Goal: Transaction & Acquisition: Purchase product/service

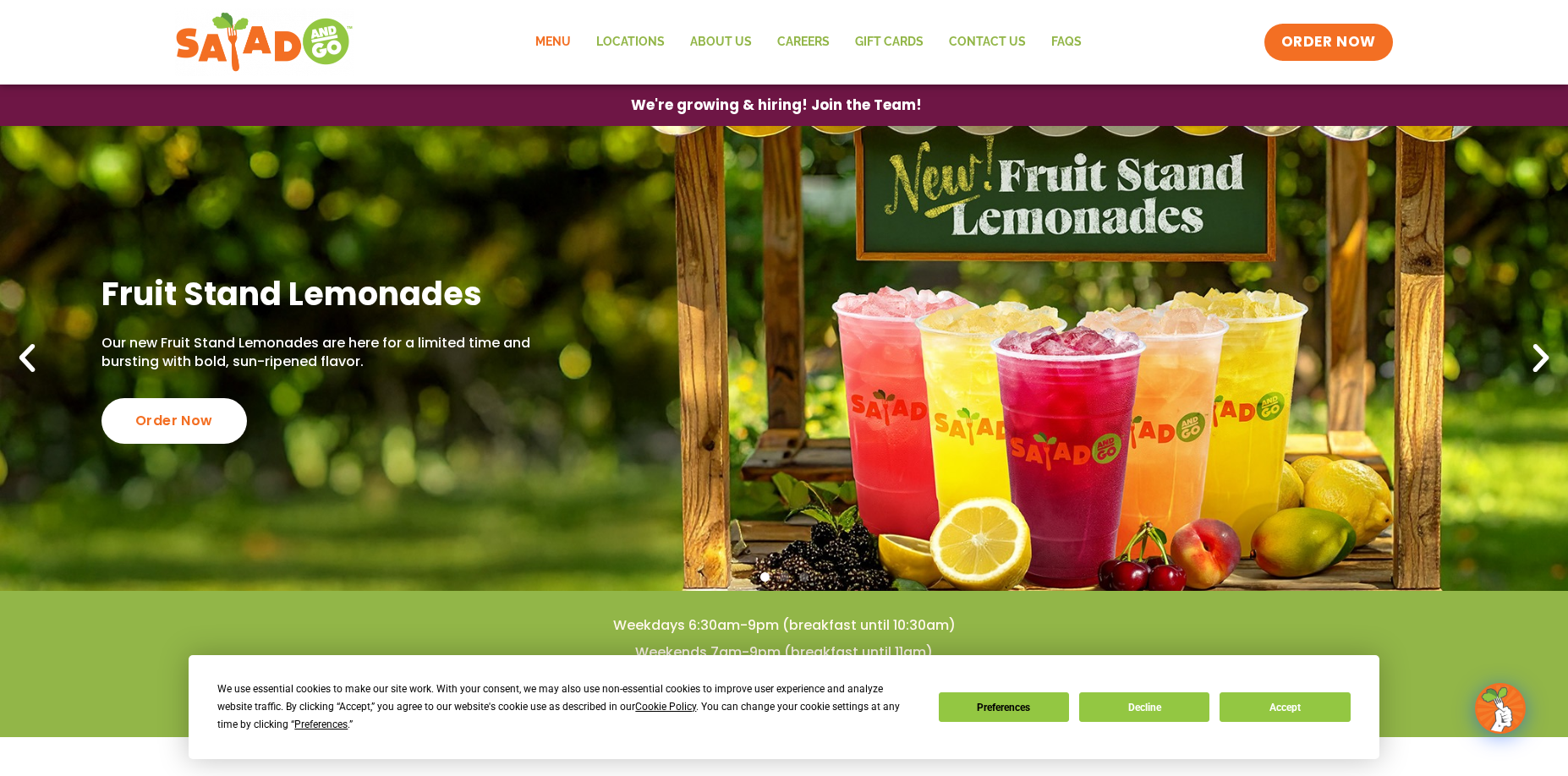
click at [551, 43] on link "Menu" at bounding box center [553, 42] width 61 height 39
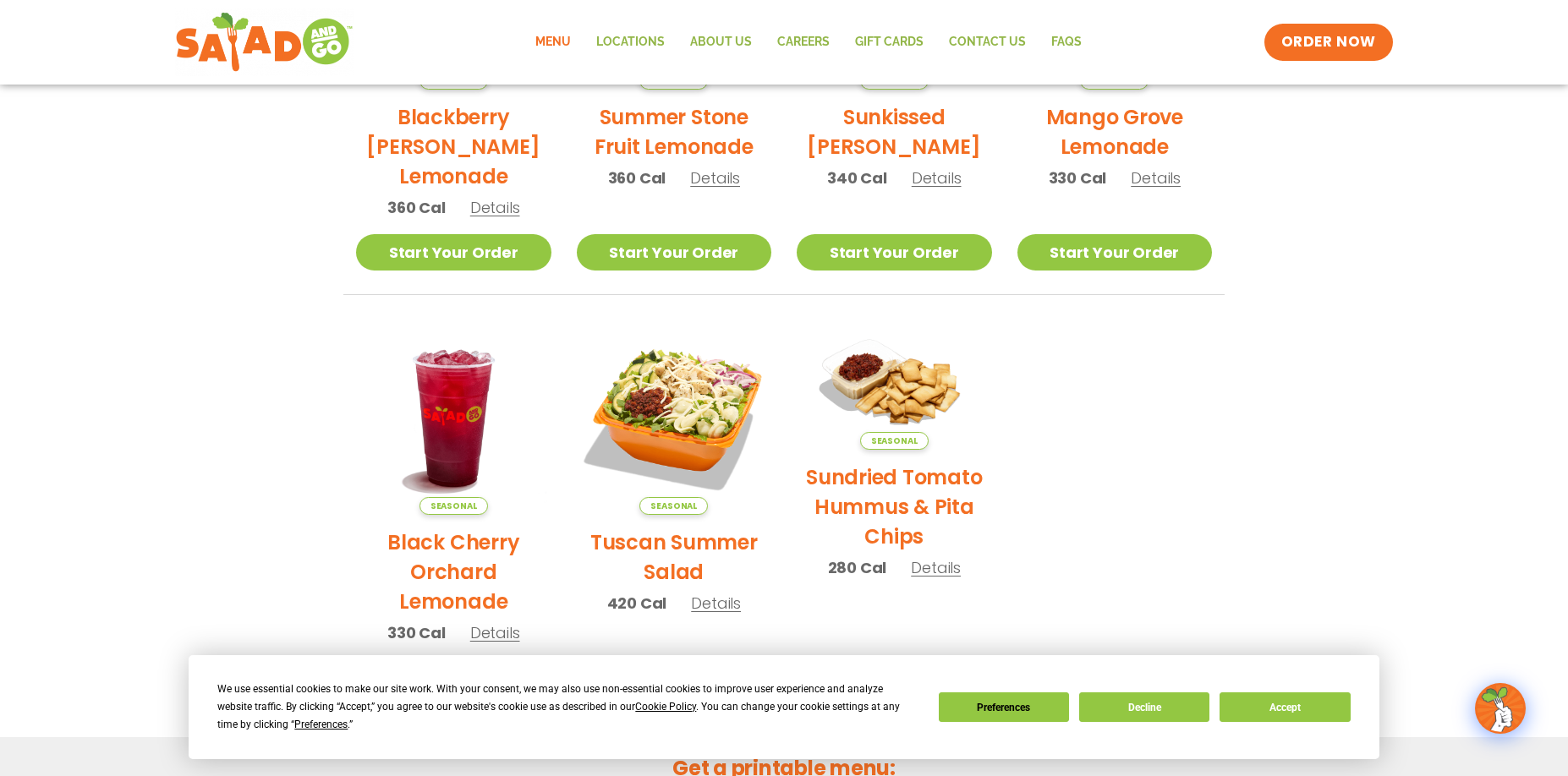
scroll to position [592, 0]
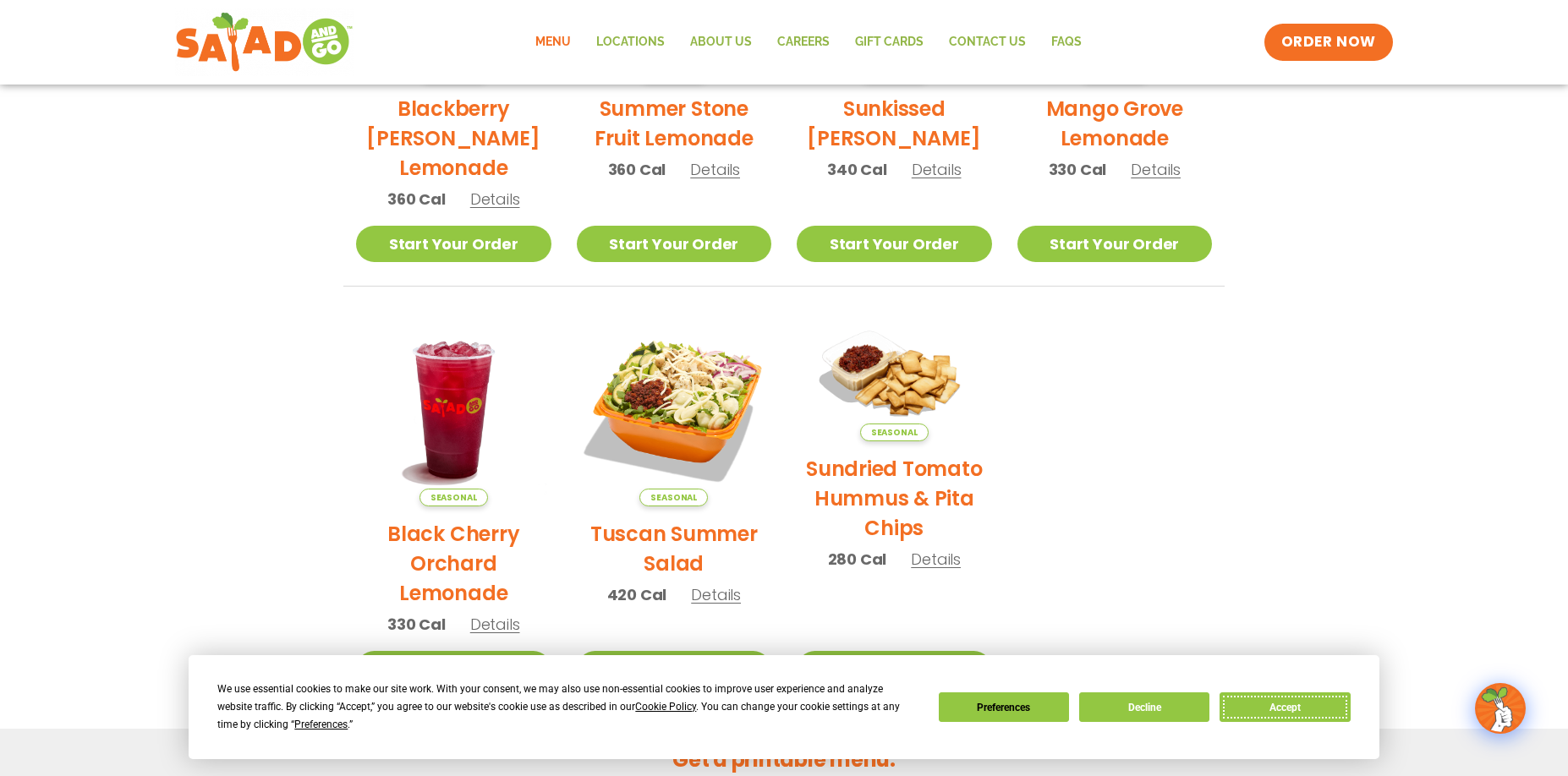
click at [1265, 705] on button "Accept" at bounding box center [1285, 706] width 131 height 30
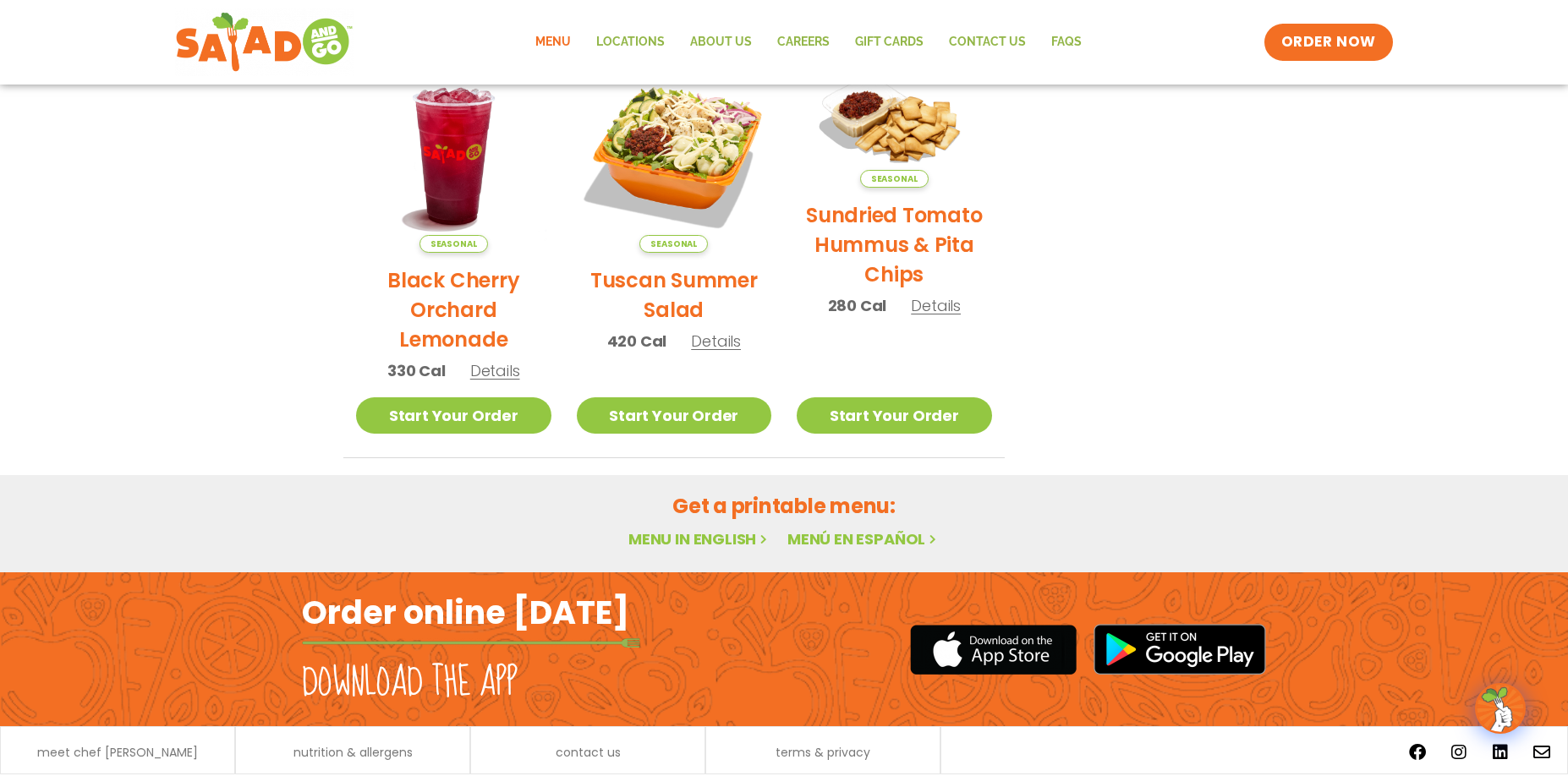
scroll to position [816, 0]
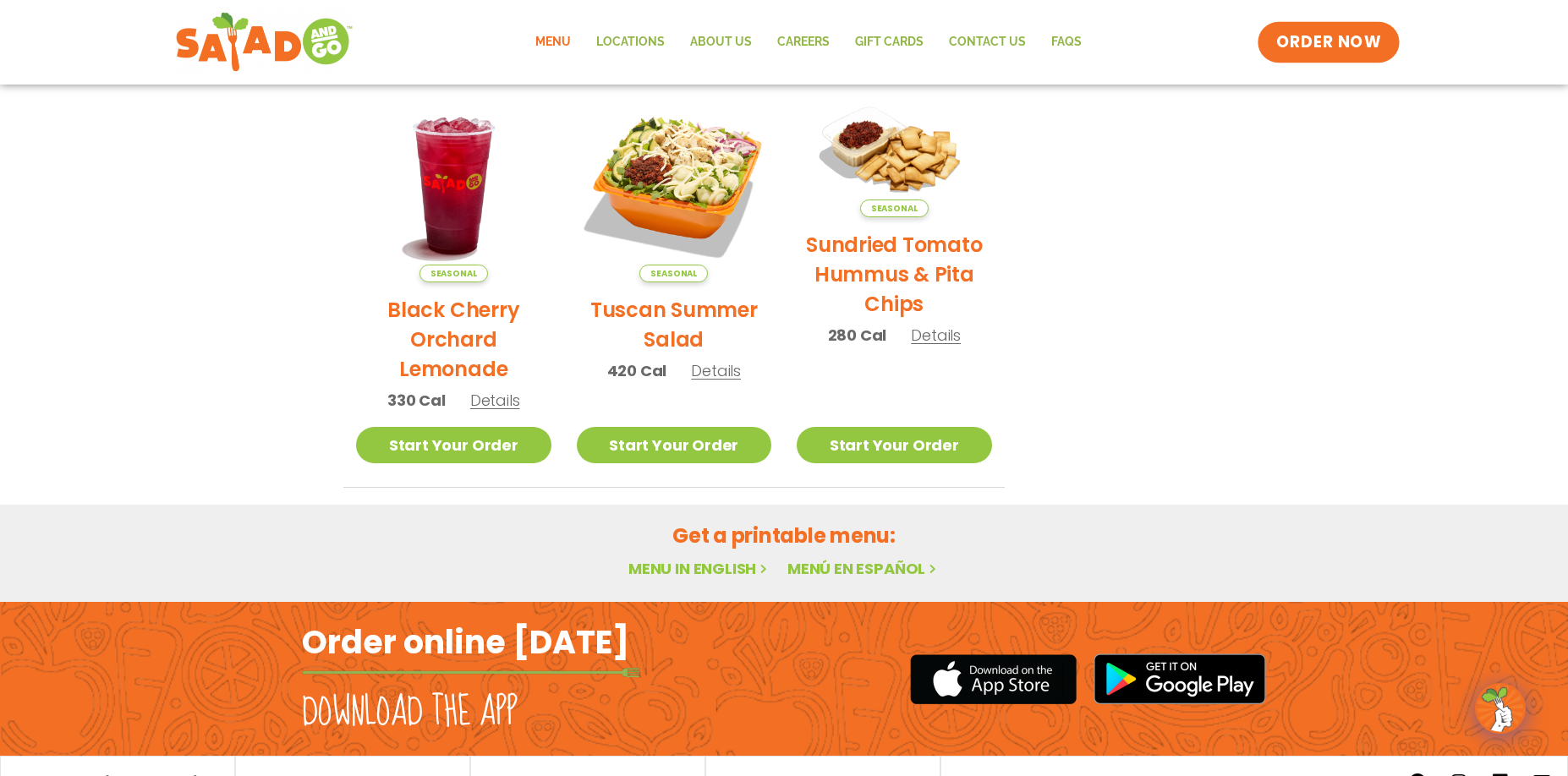
click at [1351, 39] on span "ORDER NOW" at bounding box center [1329, 42] width 105 height 22
